Goal: Transaction & Acquisition: Purchase product/service

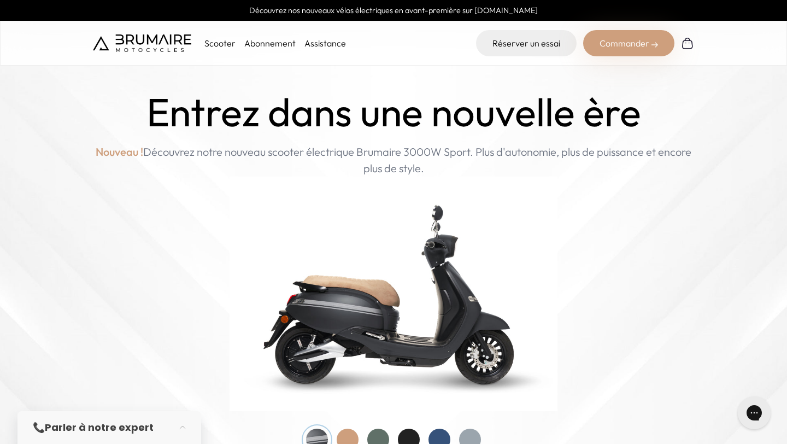
click at [622, 48] on div "Commander" at bounding box center [628, 43] width 91 height 26
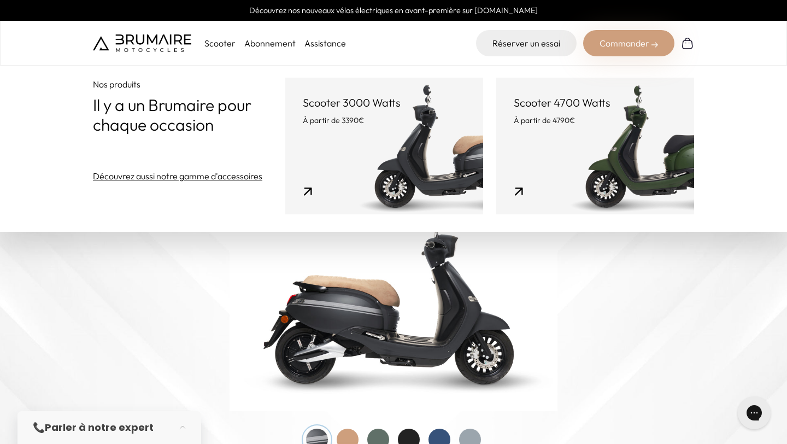
click at [465, 146] on link "Scooter 3000 Watts À partir de 3390€" at bounding box center [384, 146] width 198 height 137
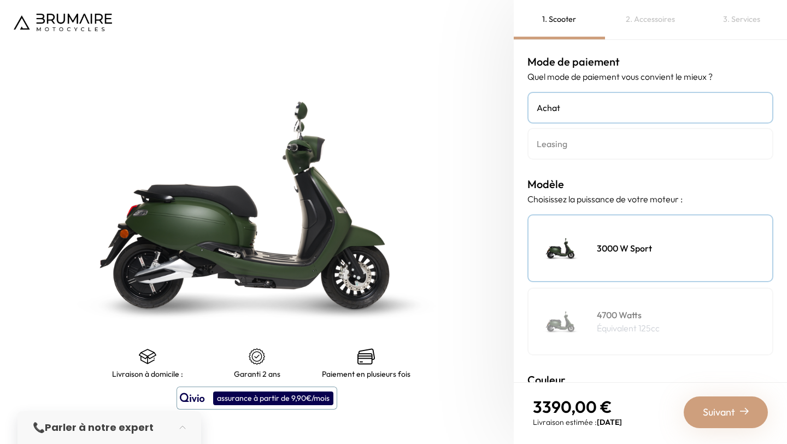
click at [632, 321] on p "Équivalent 125cc" at bounding box center [628, 327] width 63 height 13
click at [625, 142] on h4 "Leasing" at bounding box center [650, 143] width 227 height 13
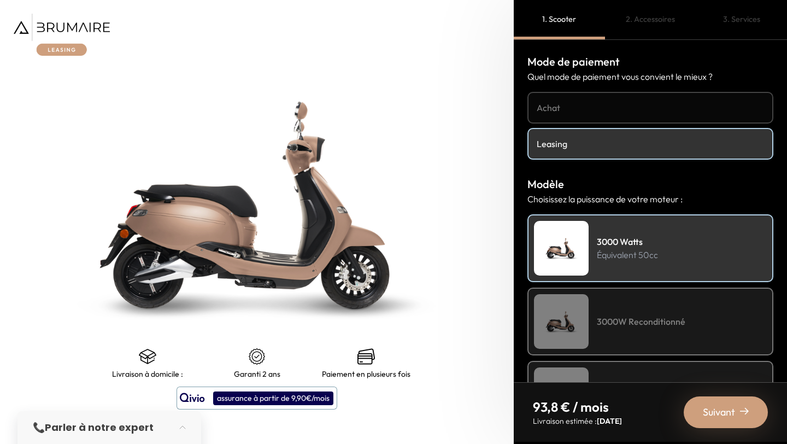
click at [587, 110] on h4 "Achat" at bounding box center [650, 107] width 227 height 13
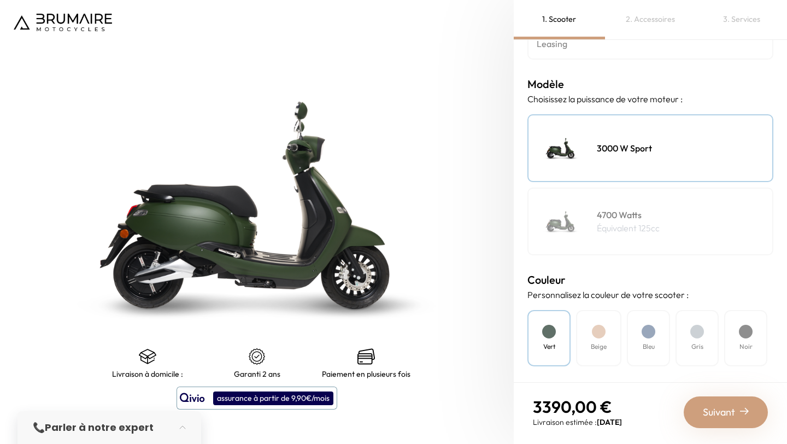
scroll to position [132, 0]
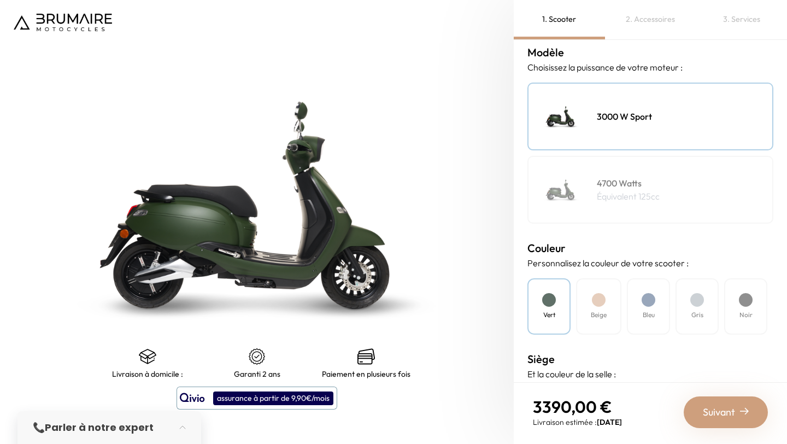
click at [584, 320] on div "Beige" at bounding box center [598, 306] width 45 height 56
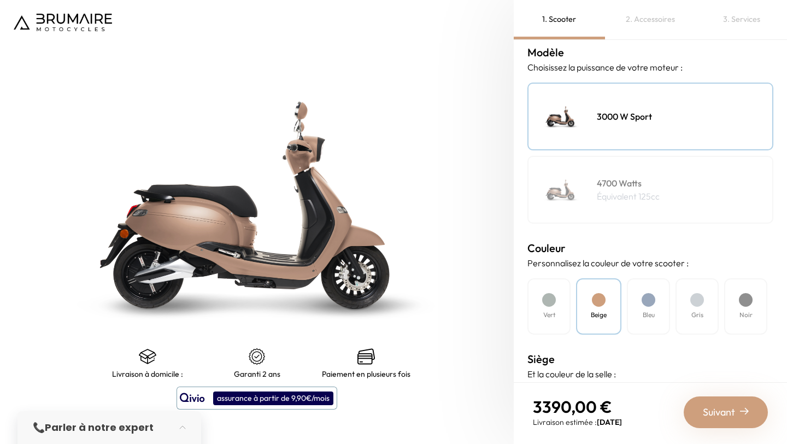
click at [643, 326] on div "Bleu" at bounding box center [648, 306] width 43 height 56
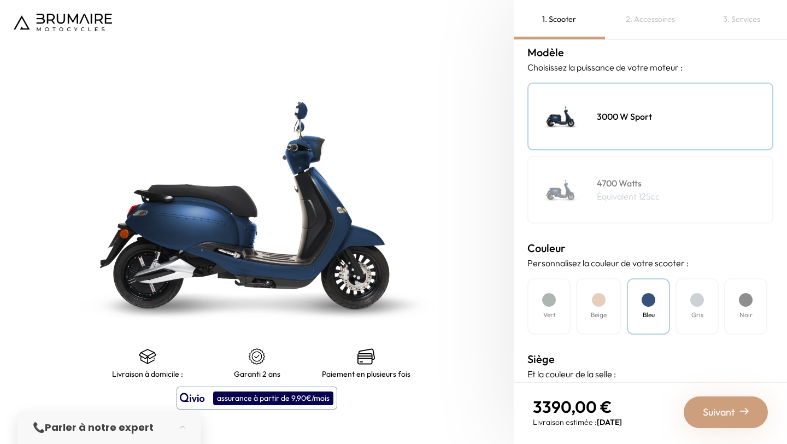
click at [689, 314] on div "Gris" at bounding box center [697, 306] width 43 height 56
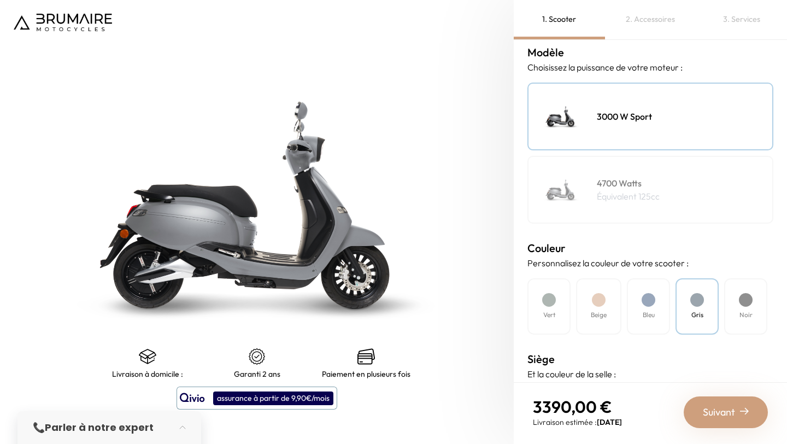
click at [739, 307] on div "Noir" at bounding box center [745, 306] width 43 height 56
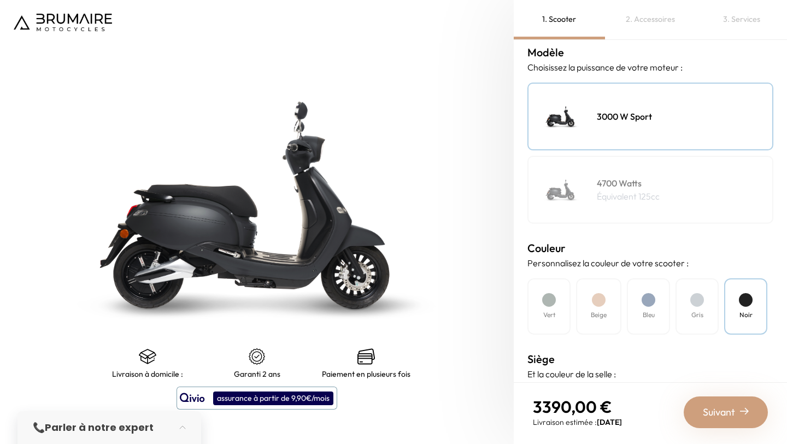
click at [606, 178] on h4 "4700 Watts" at bounding box center [628, 183] width 63 height 13
click at [563, 317] on div "Vert" at bounding box center [549, 306] width 43 height 56
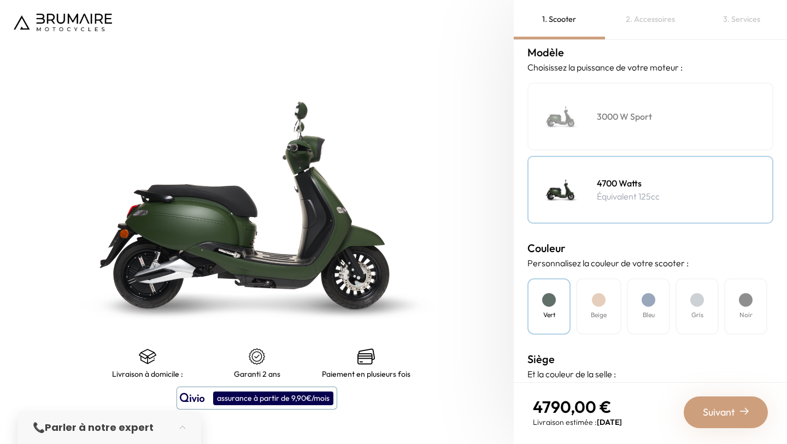
click at [590, 312] on div "Beige" at bounding box center [598, 306] width 45 height 56
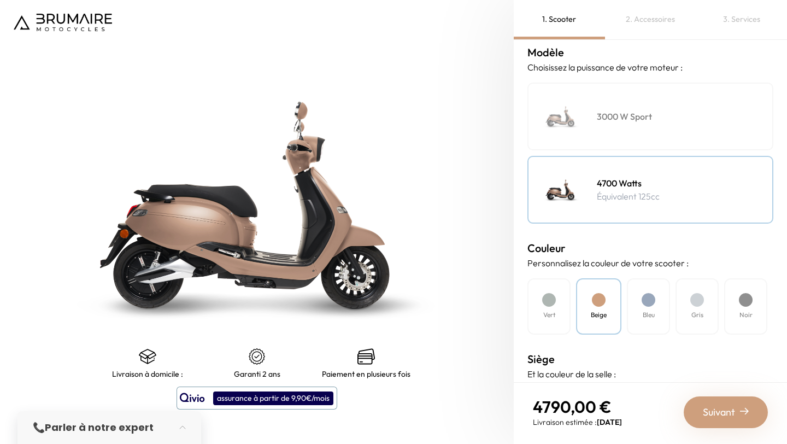
click at [645, 308] on div "Bleu" at bounding box center [648, 306] width 43 height 56
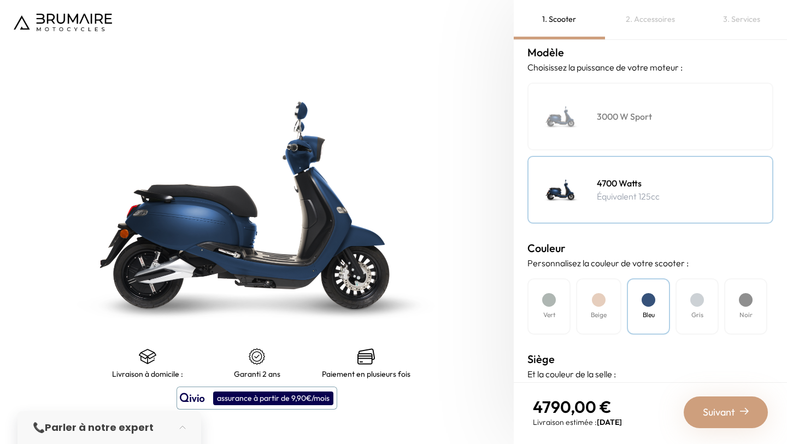
click at [697, 303] on div at bounding box center [697, 300] width 14 height 14
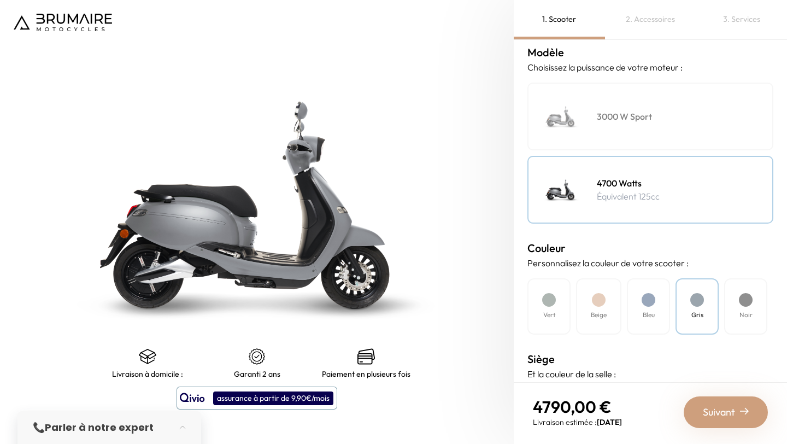
click at [735, 309] on div "Noir" at bounding box center [745, 306] width 43 height 56
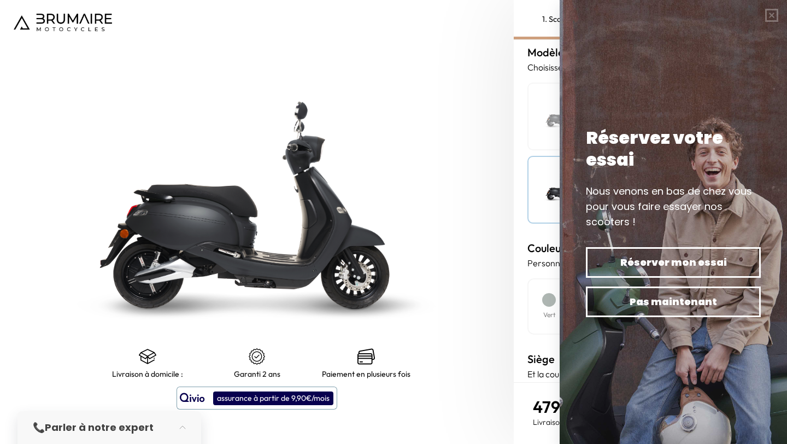
click at [253, 399] on div "assurance à partir de 9,90€/mois" at bounding box center [273, 398] width 120 height 14
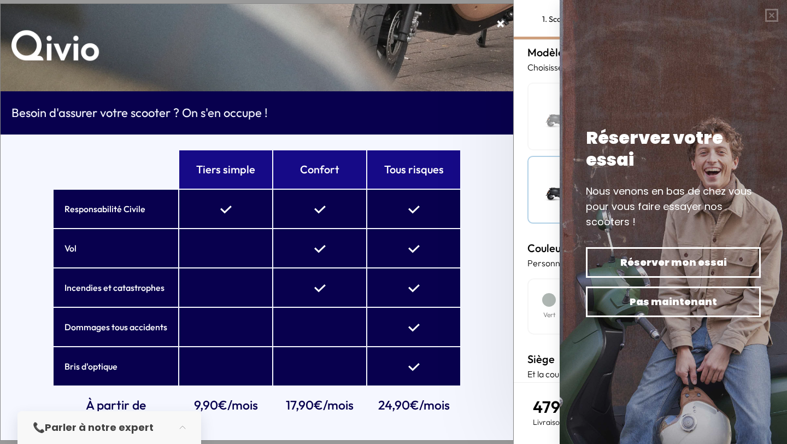
click at [298, 221] on td at bounding box center [319, 209] width 93 height 38
click at [772, 18] on button "button" at bounding box center [772, 15] width 31 height 31
